Goal: Information Seeking & Learning: Check status

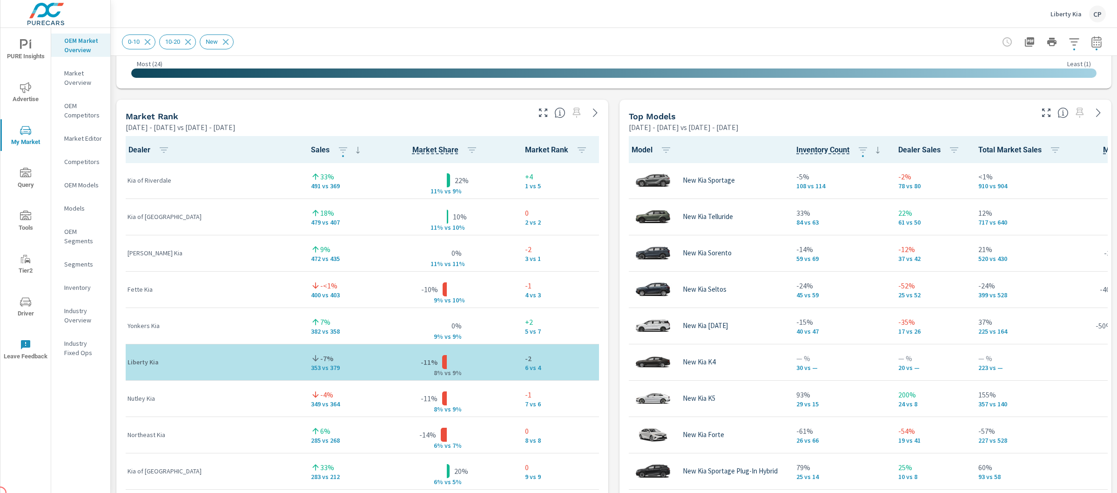
scroll to position [497, 0]
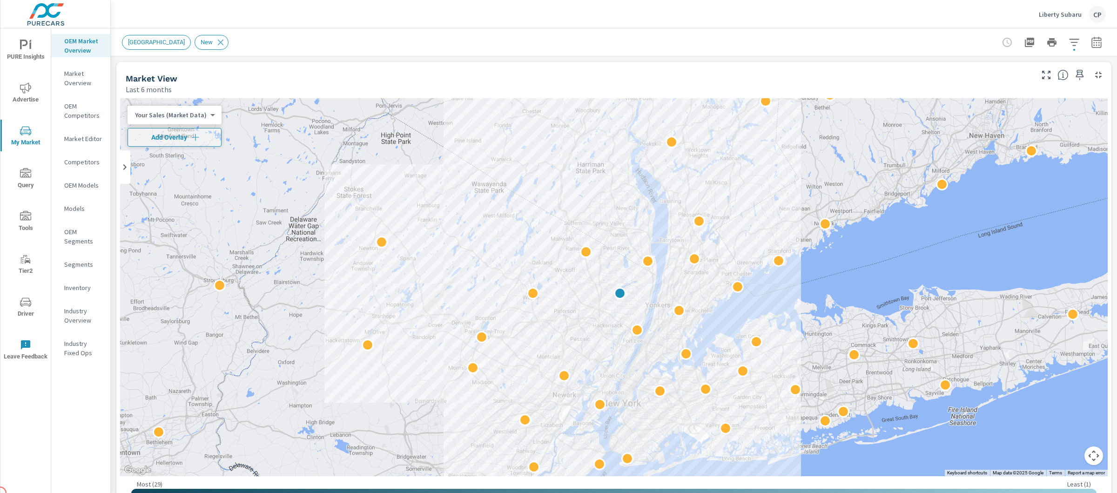
scroll to position [0, 0]
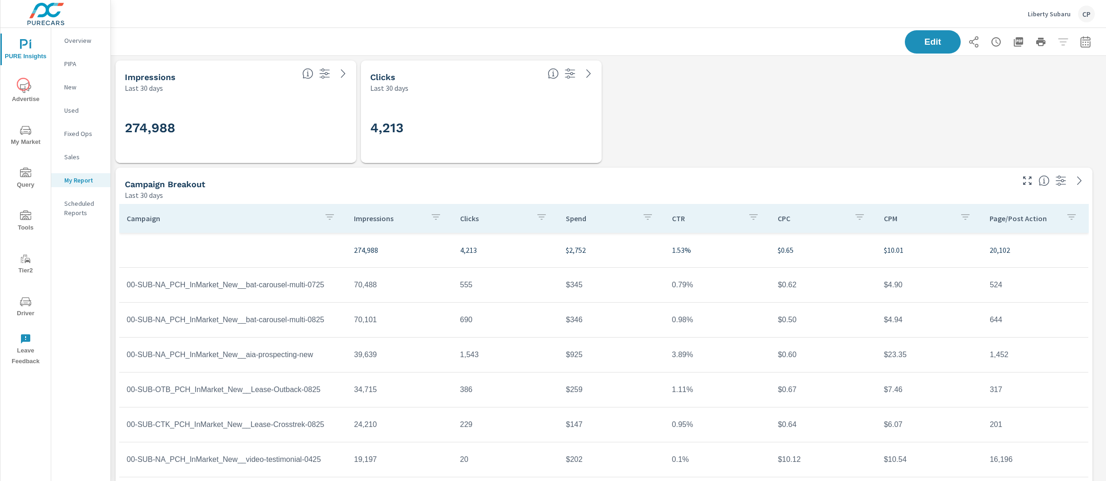
click at [23, 84] on icon "nav menu" at bounding box center [25, 87] width 11 height 11
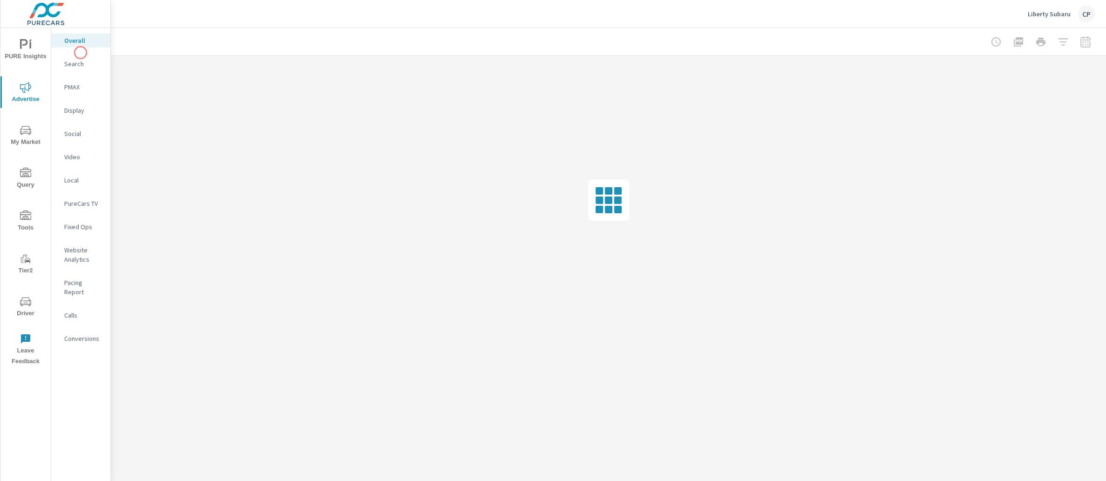
click at [84, 63] on p "Search" at bounding box center [83, 63] width 39 height 9
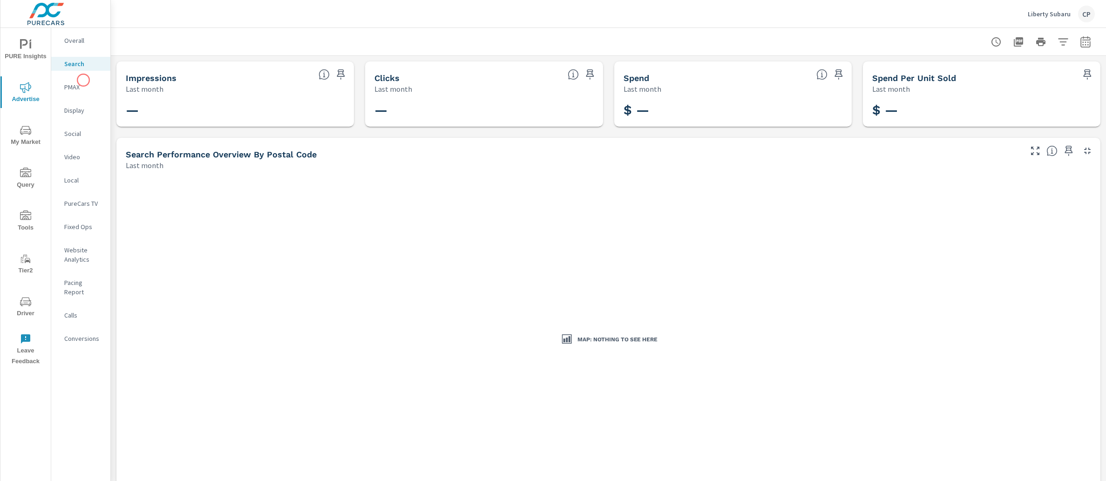
click at [83, 80] on div "PMAX" at bounding box center [80, 87] width 59 height 14
